Goal: Check status

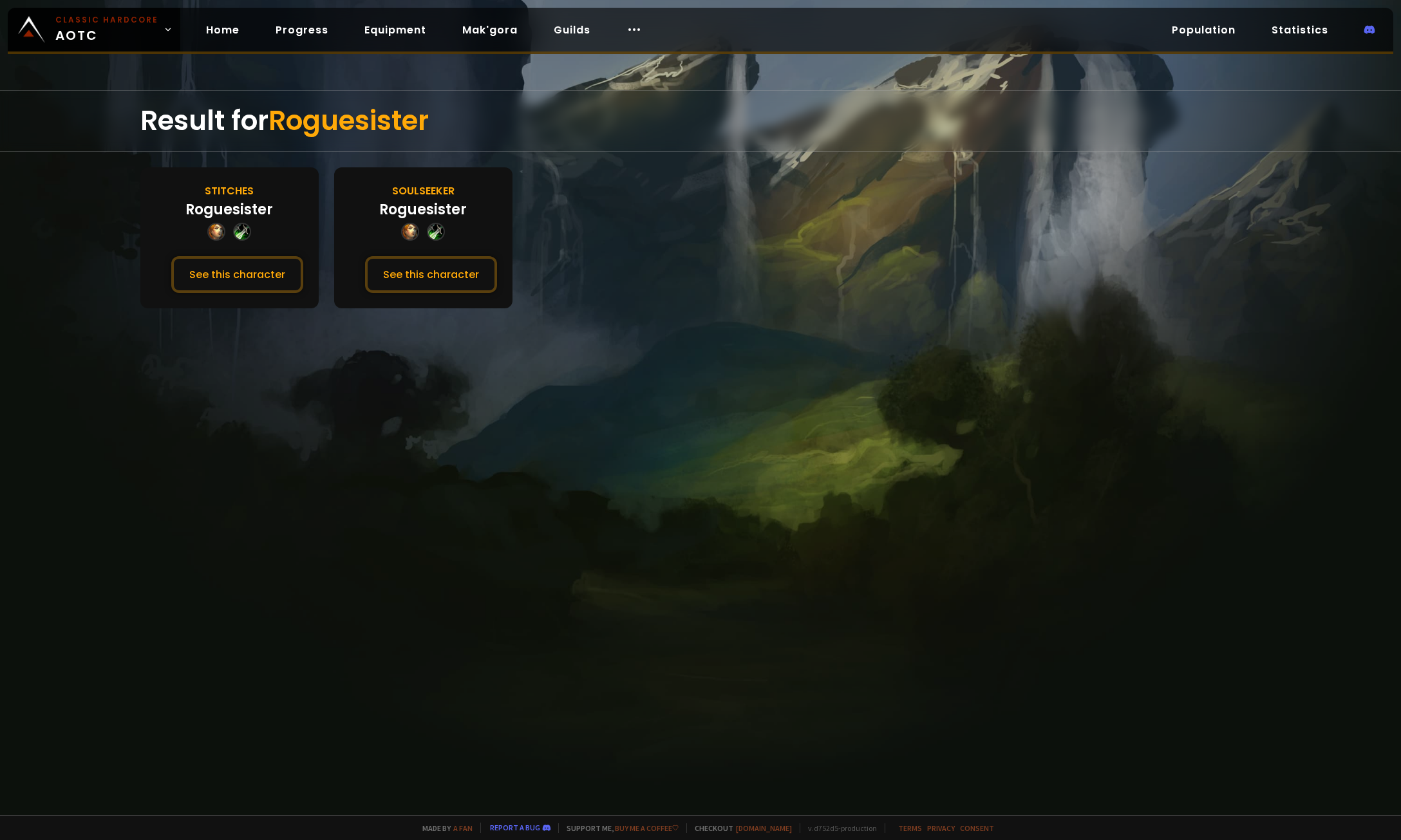
click at [568, 87] on div at bounding box center [700, 420] width 1401 height 840
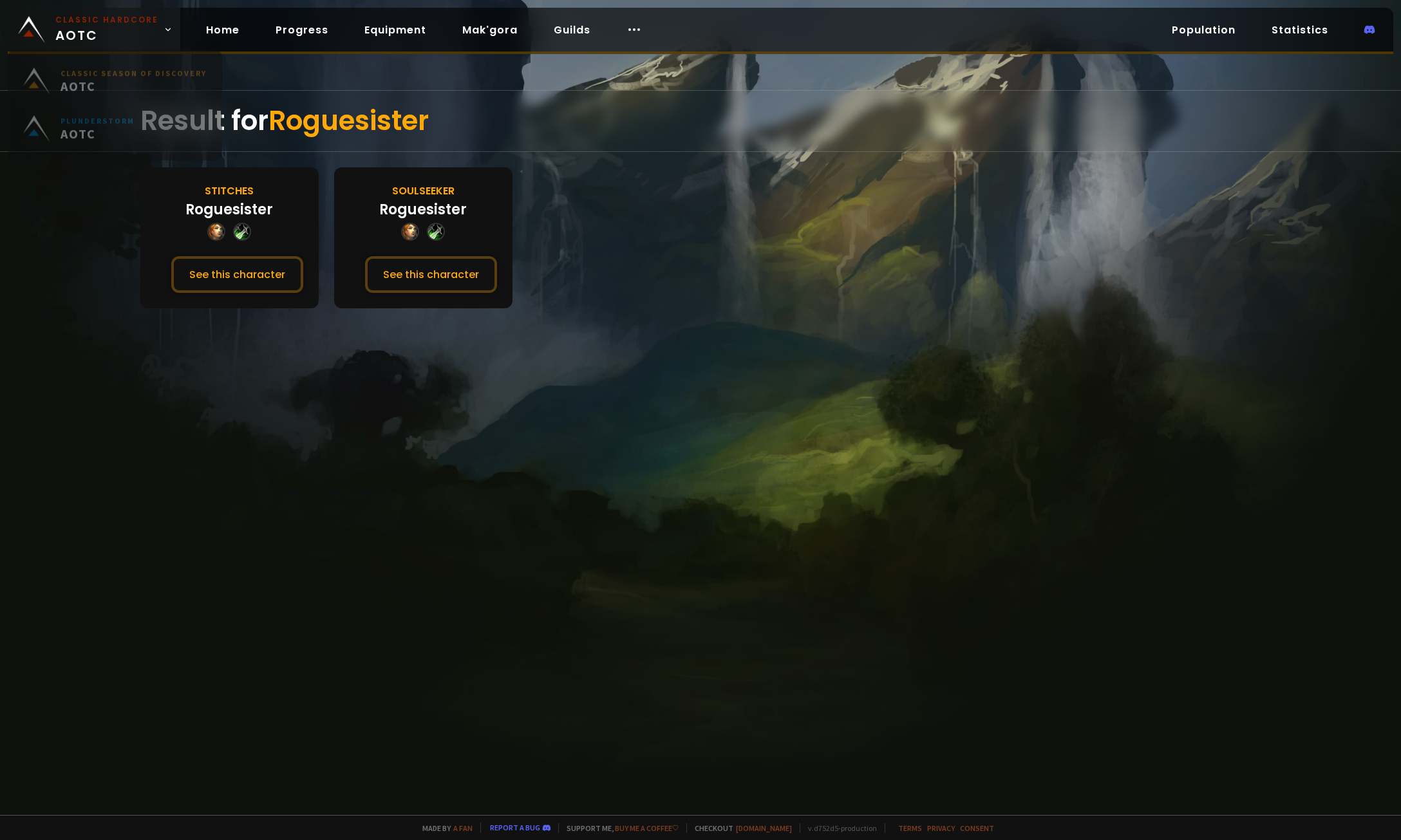
click at [111, 36] on span "Classic Hardcore AOTC" at bounding box center [107, 29] width 103 height 31
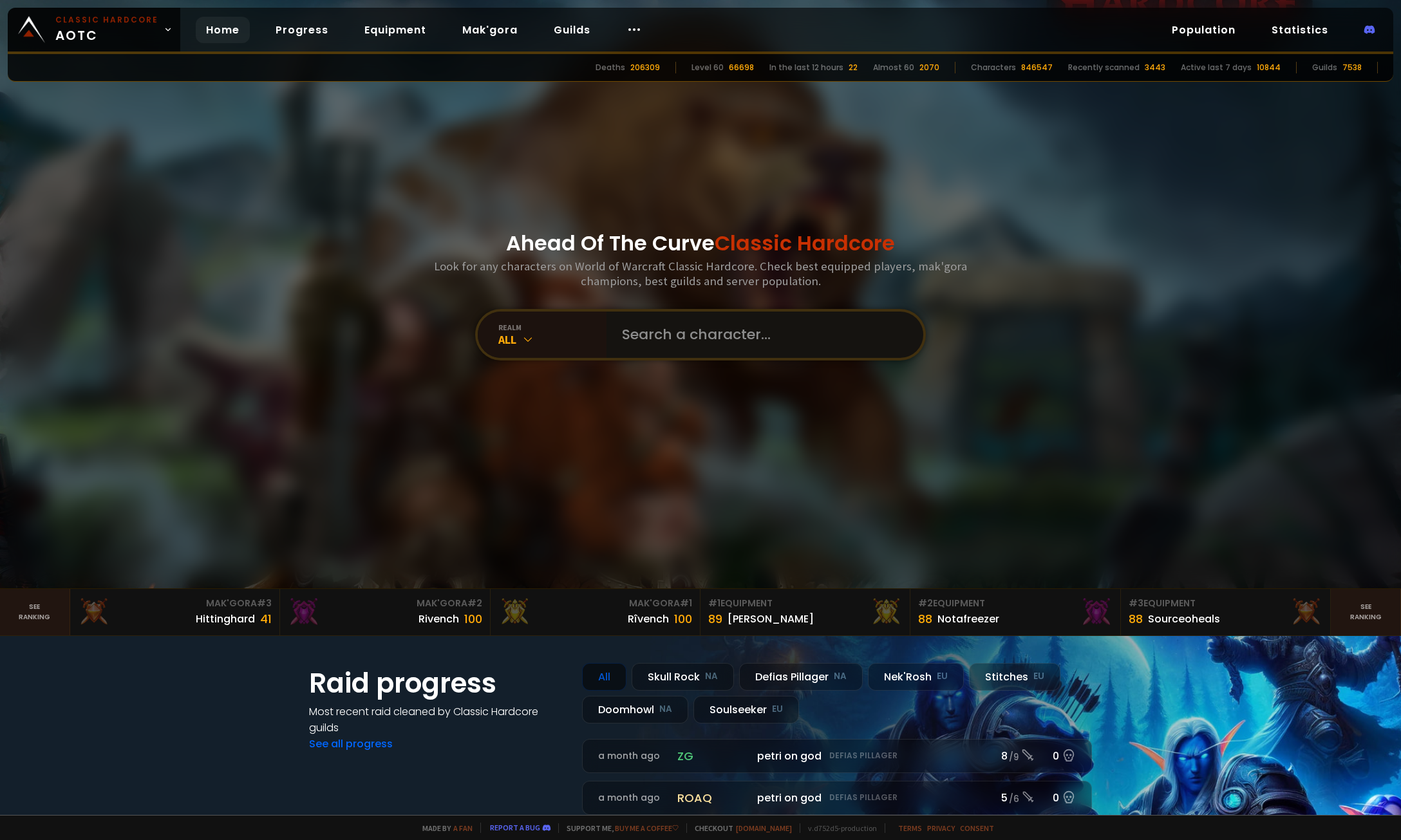
click at [709, 342] on input "text" at bounding box center [761, 334] width 294 height 46
paste input "Vladuts"
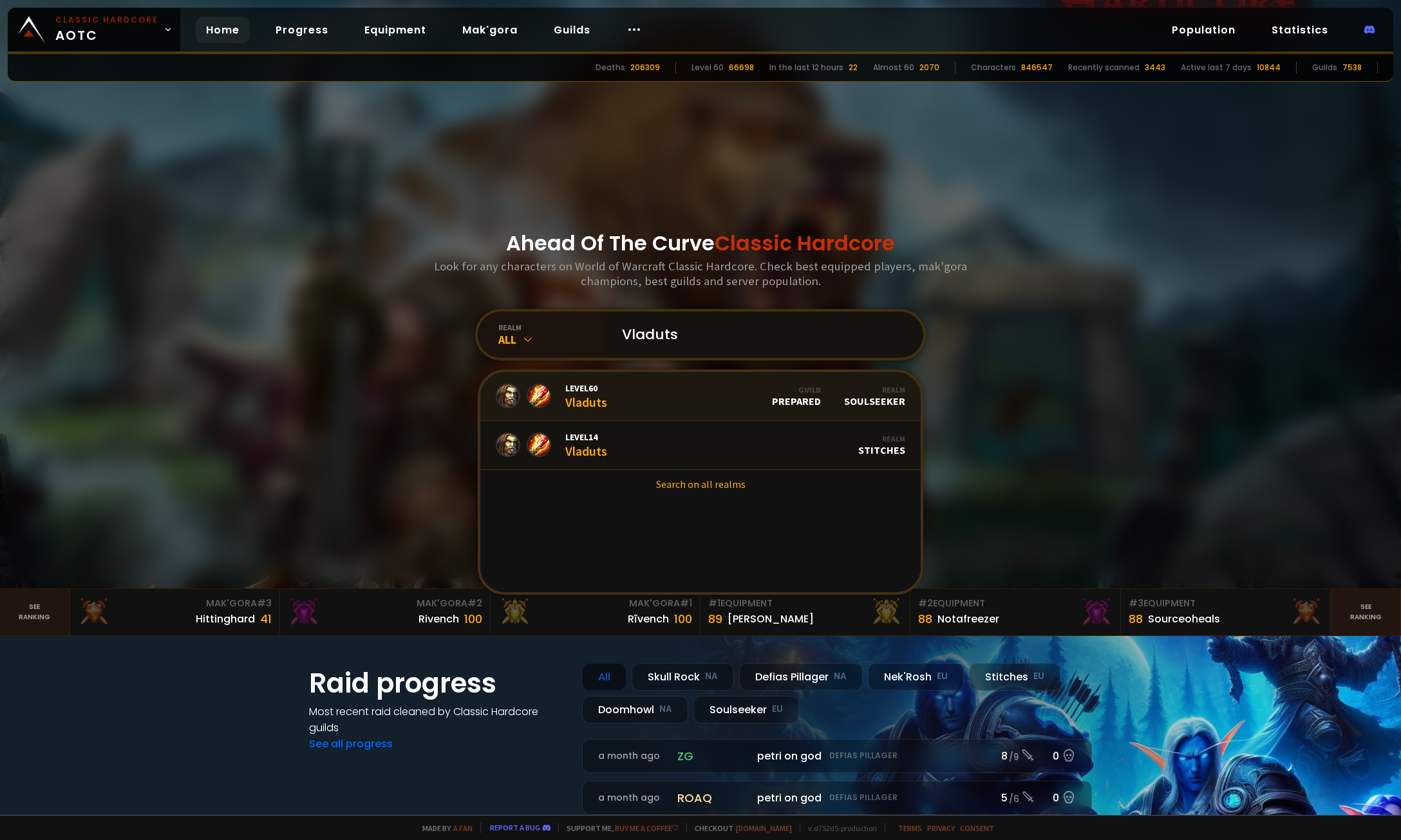
type input "Vladuts"
click at [665, 408] on link "Level 60 Vladuts Guild Prepared Realm Soulseeker" at bounding box center [700, 396] width 440 height 49
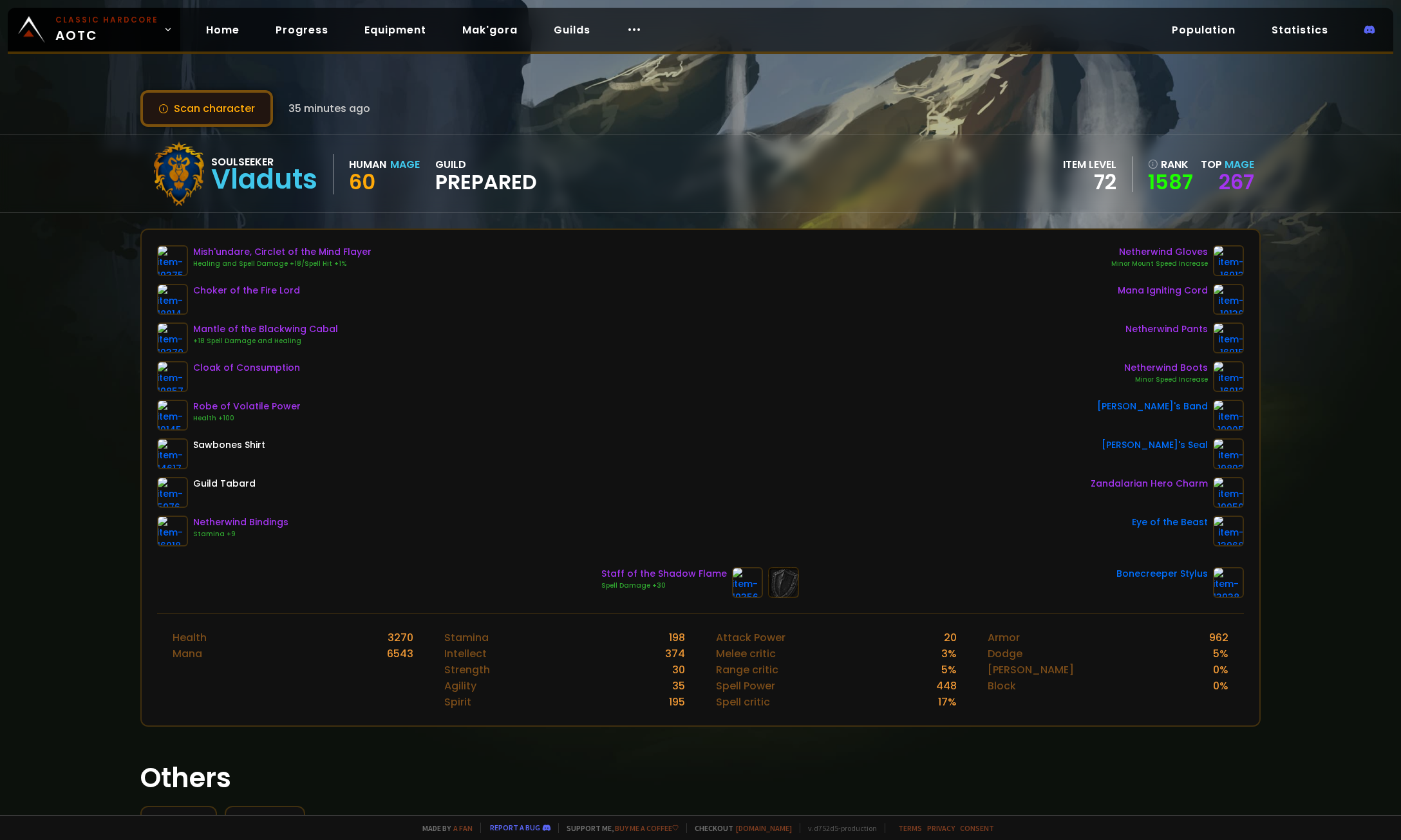
click at [241, 103] on button "Scan character" at bounding box center [206, 108] width 133 height 37
